Goal: Task Accomplishment & Management: Manage account settings

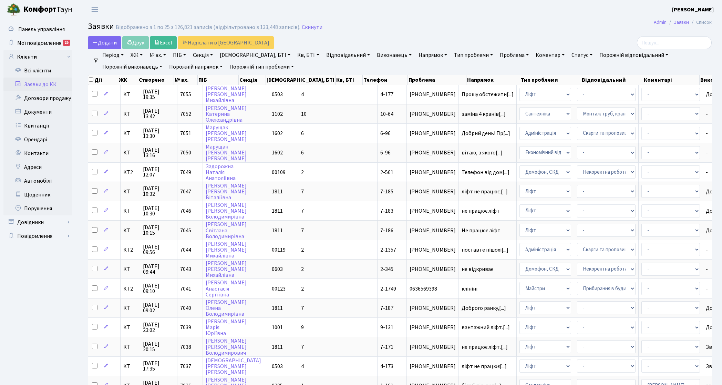
select select "25"
click at [54, 87] on link "Заявки до КК" at bounding box center [37, 84] width 69 height 14
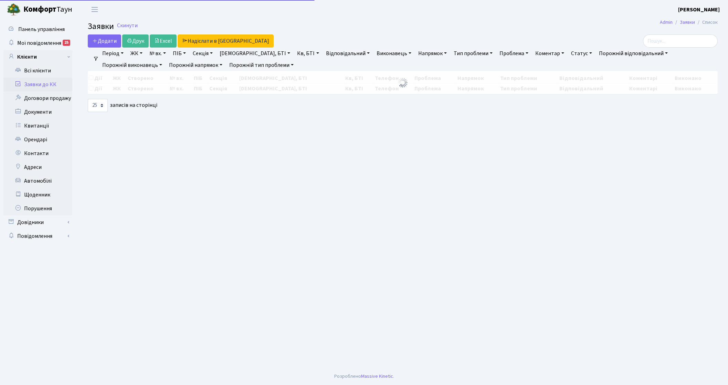
select select "25"
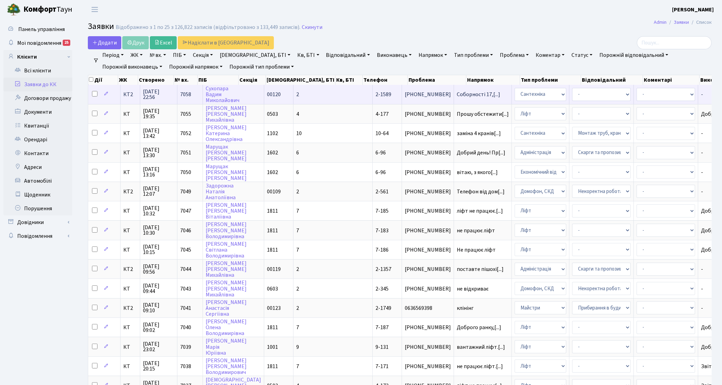
click at [129, 93] on span "КТ2" at bounding box center [130, 95] width 14 height 6
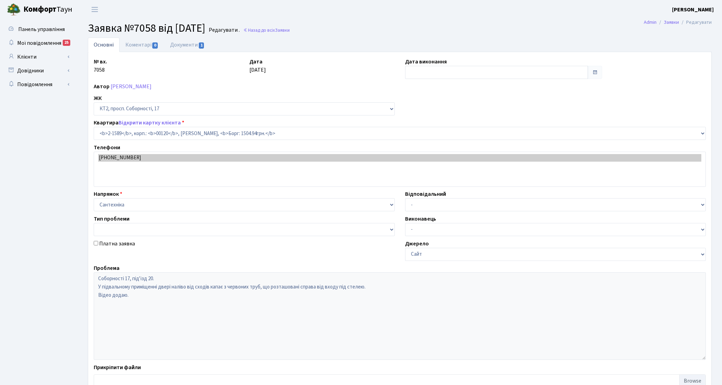
select select "13204"
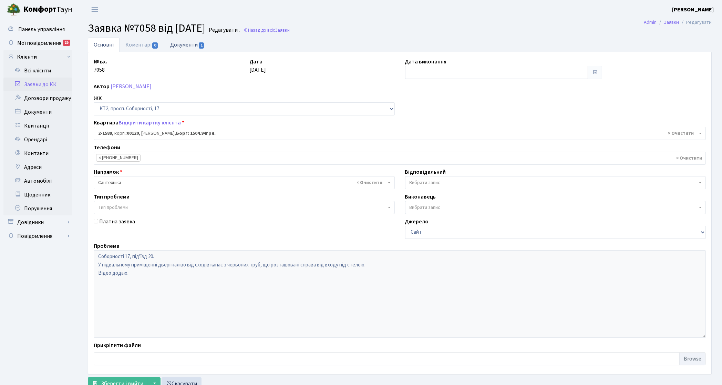
click at [194, 46] on link "Документи 1" at bounding box center [187, 45] width 46 height 14
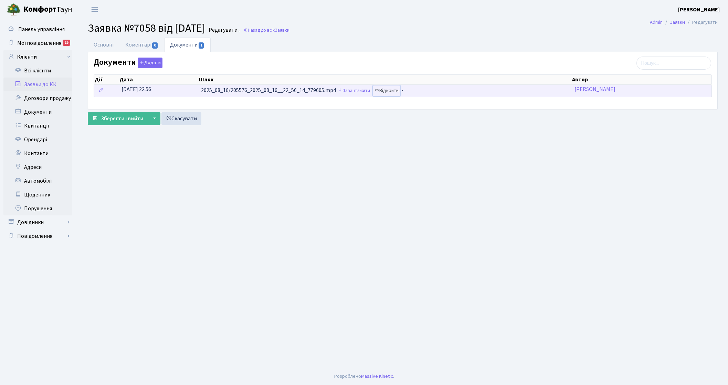
click at [396, 90] on link "Відкрити" at bounding box center [387, 90] width 28 height 11
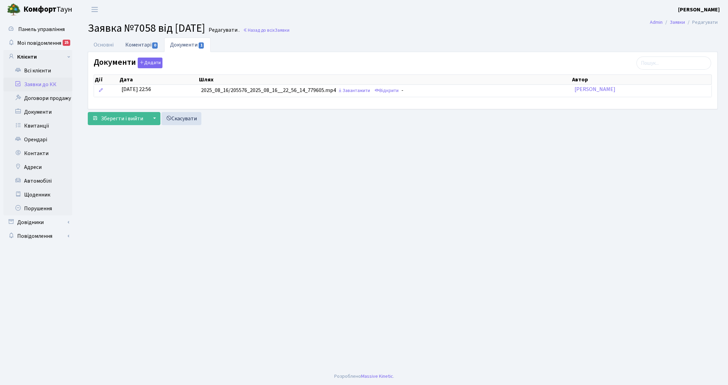
click at [141, 45] on link "Коментарі 0" at bounding box center [141, 45] width 45 height 14
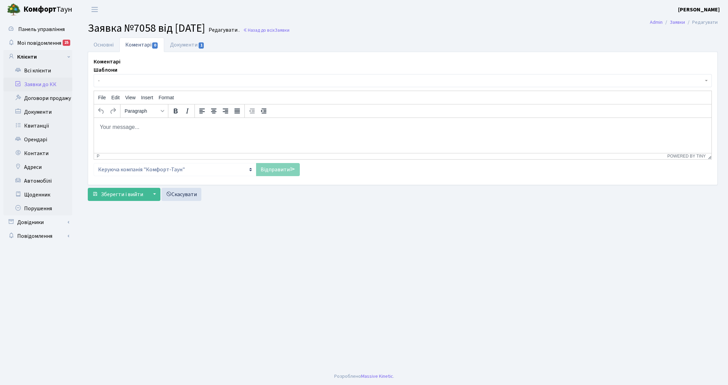
click at [150, 83] on span "-" at bounding box center [400, 80] width 605 height 7
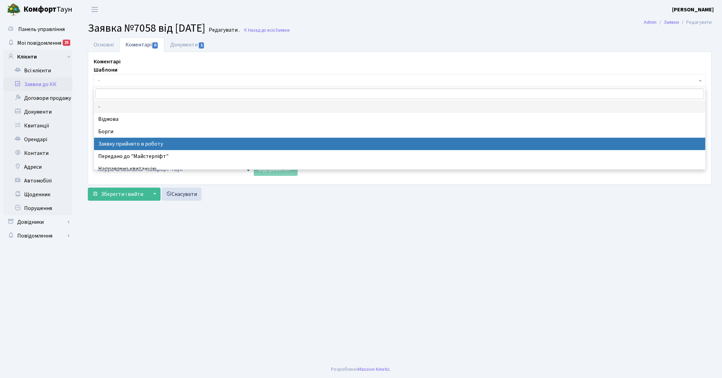
drag, startPoint x: 171, startPoint y: 142, endPoint x: 113, endPoint y: 32, distance: 124.4
select select "7"
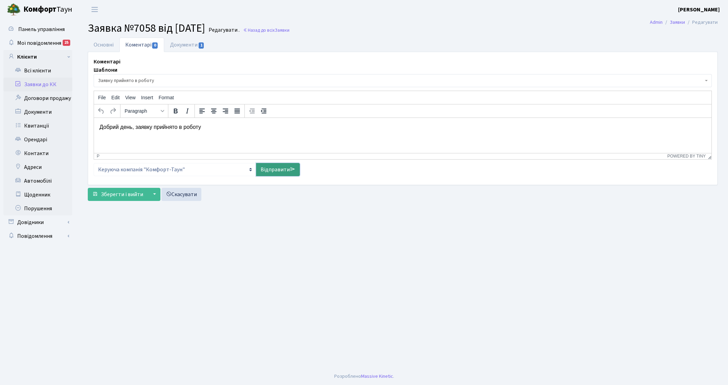
click at [272, 171] on link "Відправити" at bounding box center [278, 169] width 44 height 13
select select
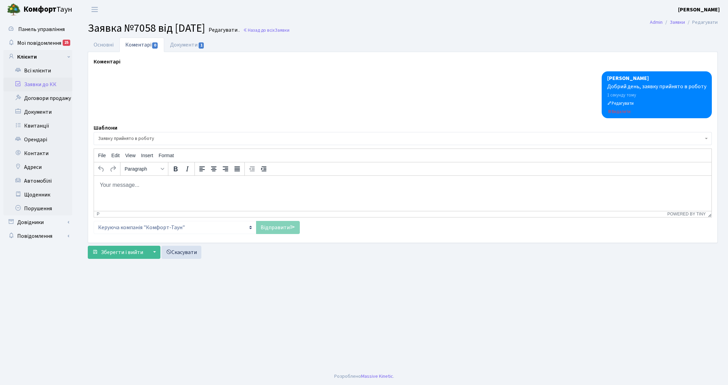
click at [52, 87] on link "Заявки до КК" at bounding box center [37, 84] width 69 height 14
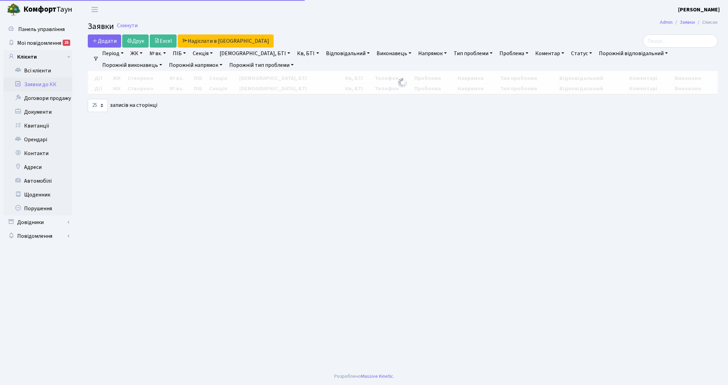
select select "25"
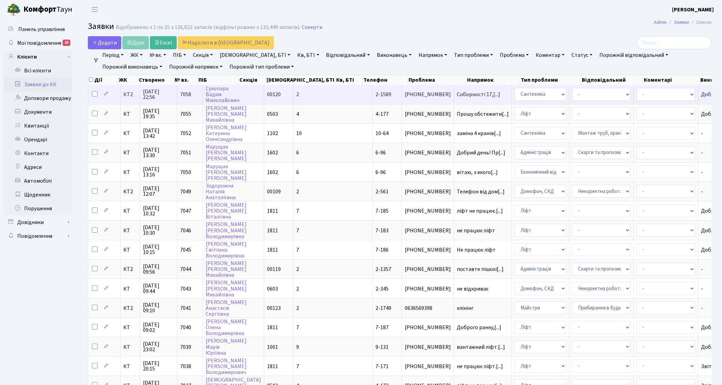
click at [126, 99] on td "КТ2" at bounding box center [131, 94] width 20 height 19
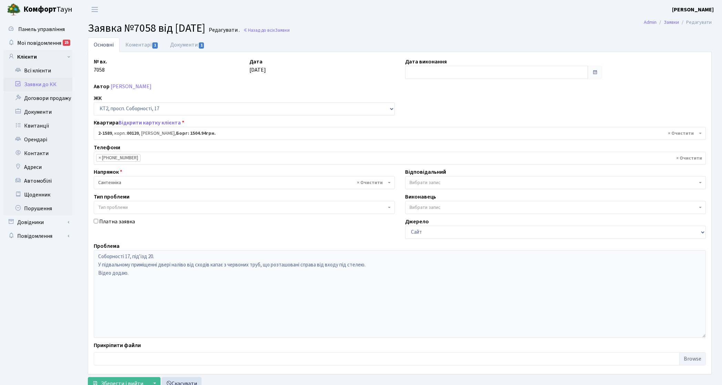
select select "13204"
click at [192, 44] on link "Документи 1" at bounding box center [187, 45] width 46 height 14
select select "25"
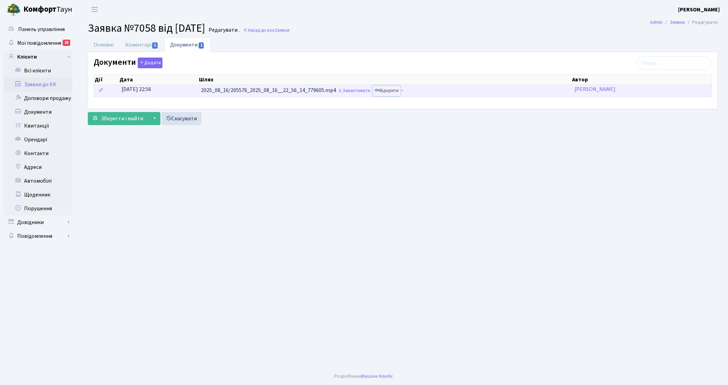
click at [395, 90] on link "Відкрити" at bounding box center [387, 90] width 28 height 11
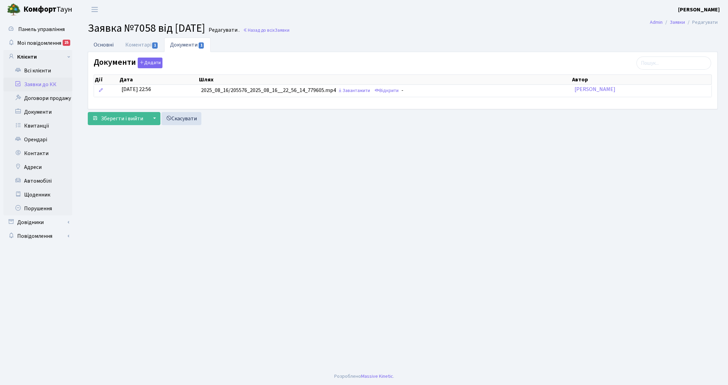
click at [109, 40] on link "Основні" at bounding box center [104, 45] width 32 height 14
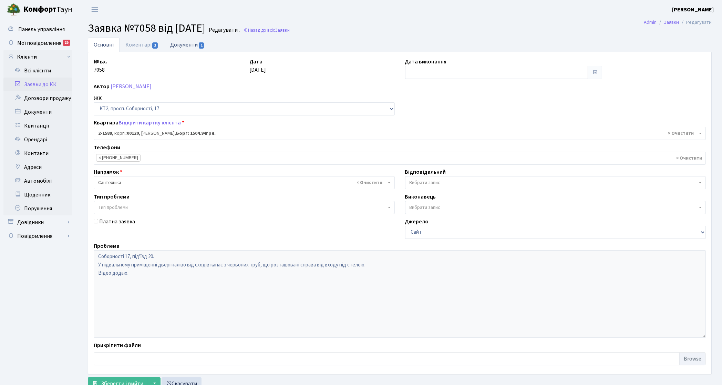
click at [185, 46] on link "Документи 1" at bounding box center [187, 45] width 46 height 14
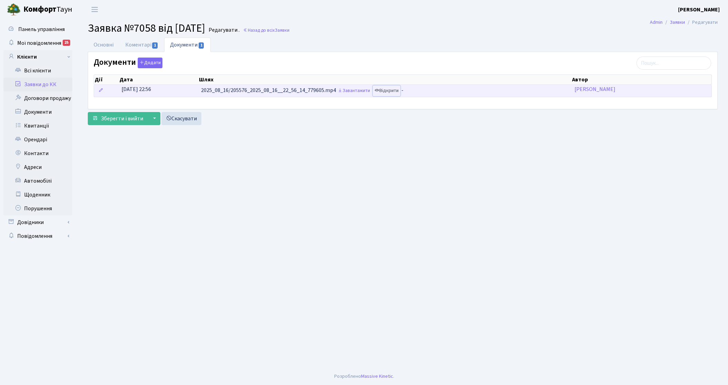
click at [391, 91] on link "Відкрити" at bounding box center [387, 90] width 28 height 11
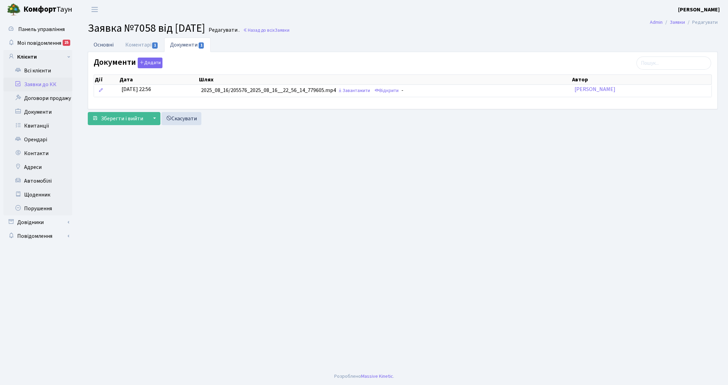
click at [106, 38] on link "Основні" at bounding box center [104, 45] width 32 height 14
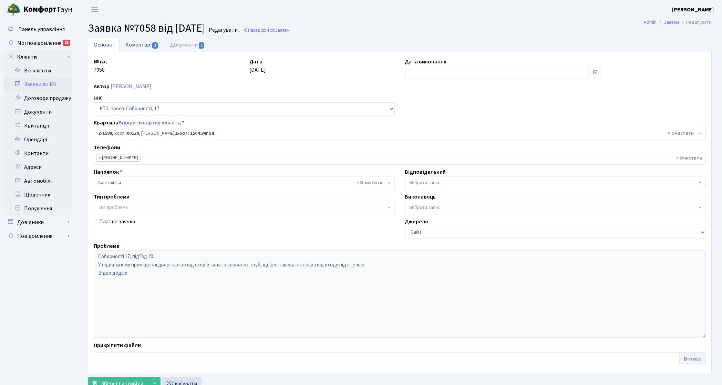
click at [139, 45] on link "Коментарі 1" at bounding box center [141, 45] width 45 height 14
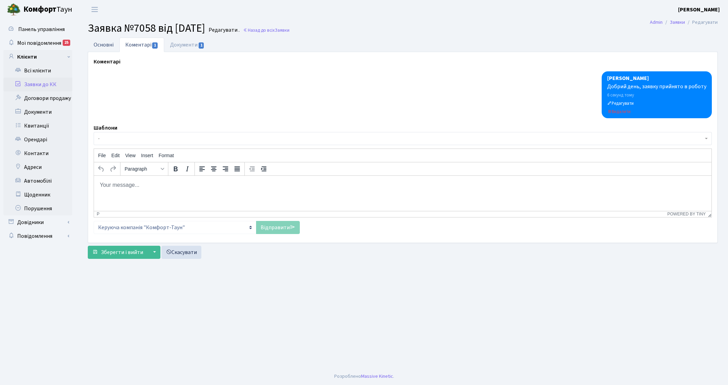
click at [103, 45] on link "Основні" at bounding box center [104, 45] width 32 height 14
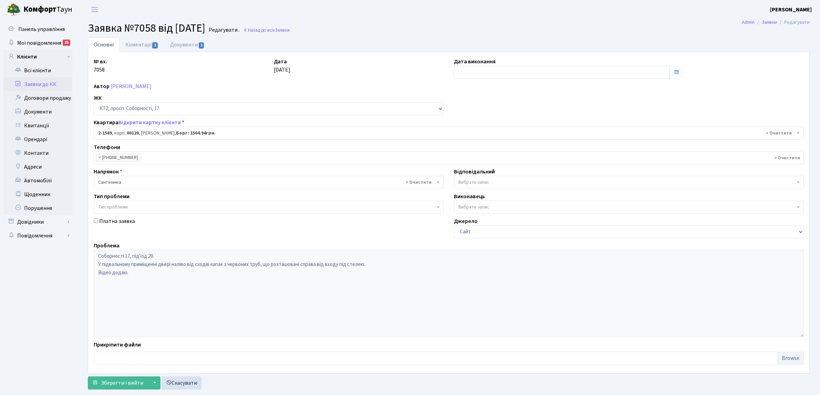
select select "13204"
click at [195, 40] on link "Документи 1" at bounding box center [187, 45] width 46 height 14
select select "25"
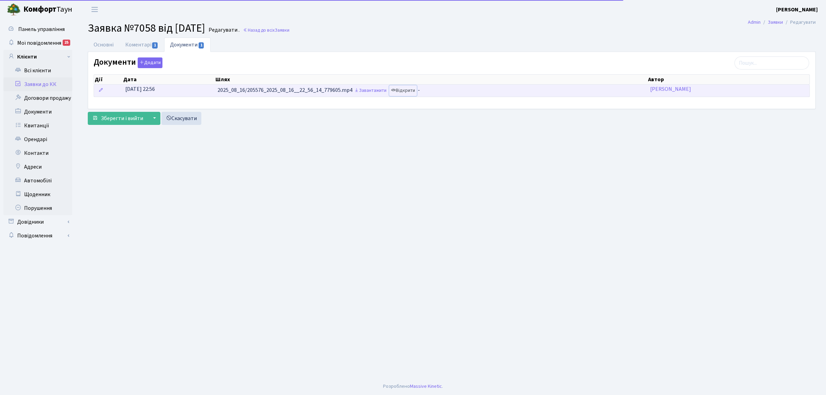
click at [416, 93] on link "Відкрити" at bounding box center [403, 90] width 28 height 11
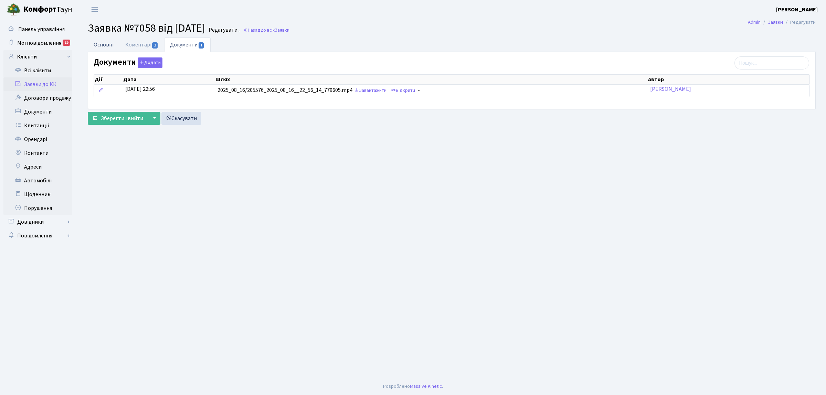
click at [99, 44] on link "Основні" at bounding box center [104, 45] width 32 height 14
